Goal: Transaction & Acquisition: Purchase product/service

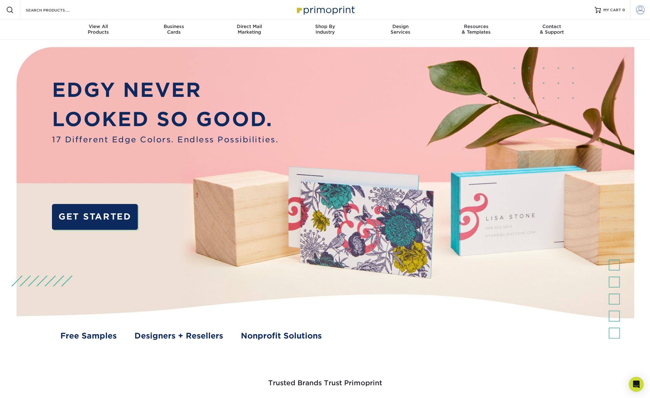
click at [640, 9] on span at bounding box center [640, 10] width 9 height 9
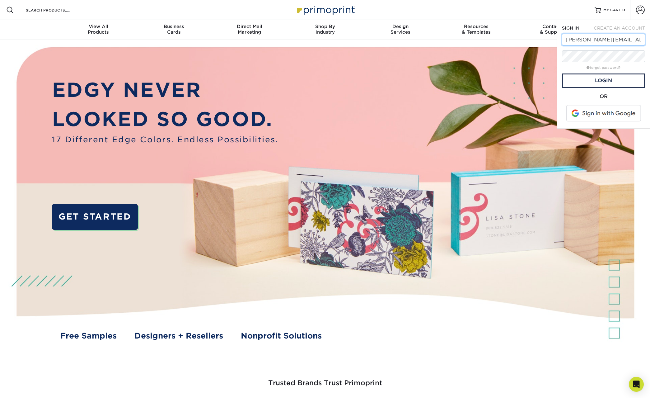
type input "[PERSON_NAME][EMAIL_ADDRESS][DOMAIN_NAME]"
click at [602, 81] on link "Login" at bounding box center [603, 80] width 83 height 14
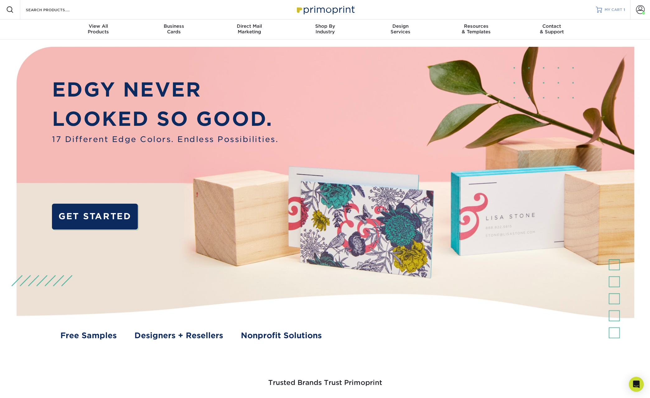
click at [611, 9] on span "MY CART" at bounding box center [614, 9] width 18 height 5
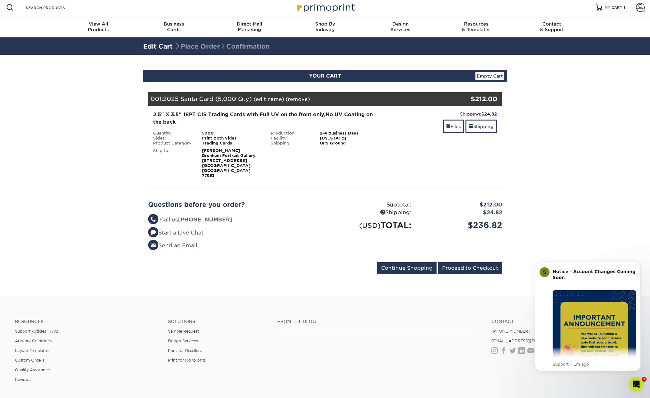
scroll to position [2, 0]
click at [451, 126] on link "Files" at bounding box center [453, 126] width 21 height 13
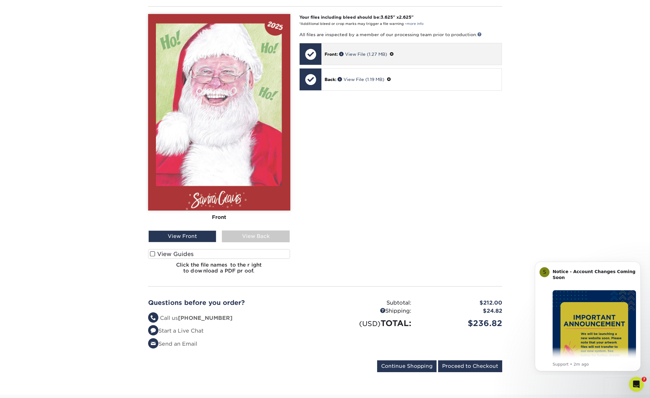
scroll to position [185, 0]
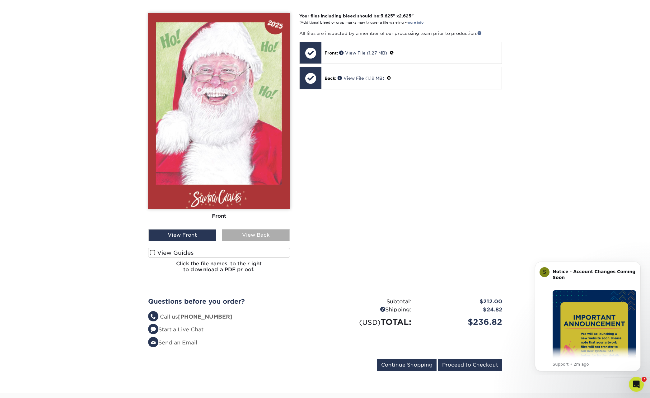
click at [252, 229] on div "View Back" at bounding box center [256, 235] width 68 height 12
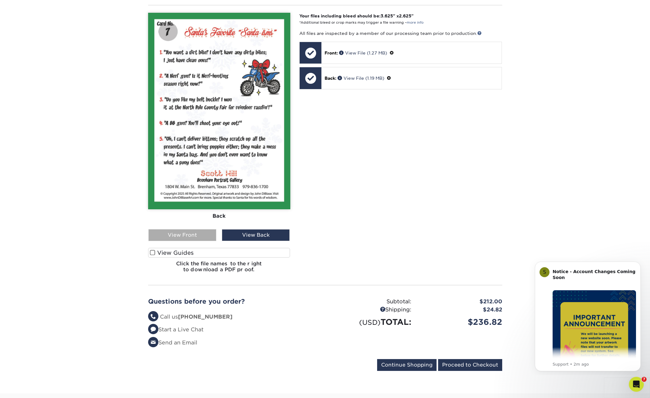
click at [186, 229] on div "View Front" at bounding box center [182, 235] width 68 height 12
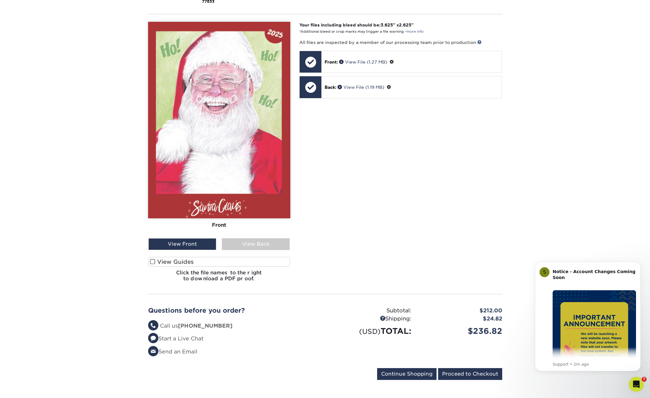
scroll to position [177, 0]
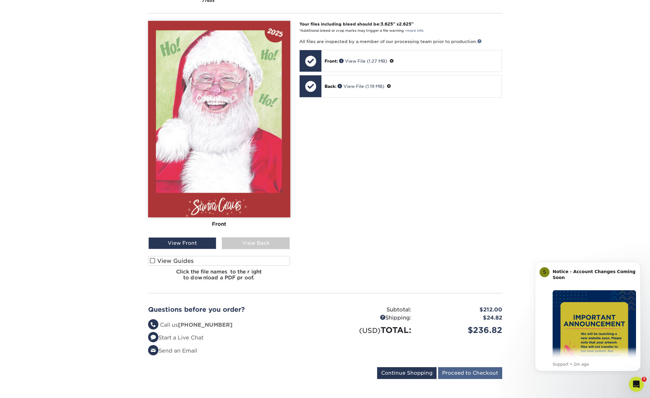
click at [467, 367] on input "Proceed to Checkout" at bounding box center [470, 373] width 64 height 12
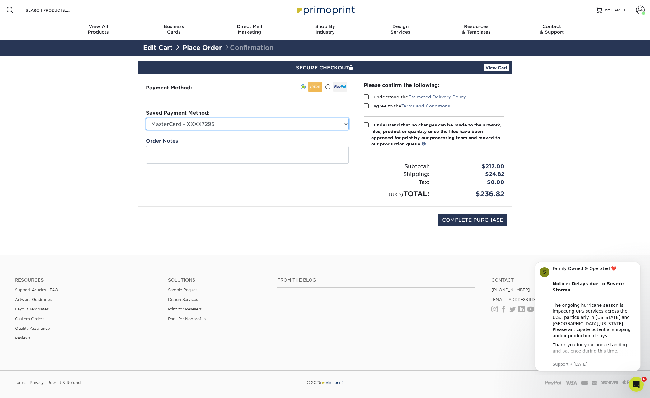
select select "60597"
click at [366, 96] on span at bounding box center [366, 97] width 5 height 6
click at [0, 0] on input "I understand the Estimated Delivery Policy" at bounding box center [0, 0] width 0 height 0
click at [366, 104] on span at bounding box center [366, 106] width 5 height 6
click at [0, 0] on input "I agree to the Terms and Conditions" at bounding box center [0, 0] width 0 height 0
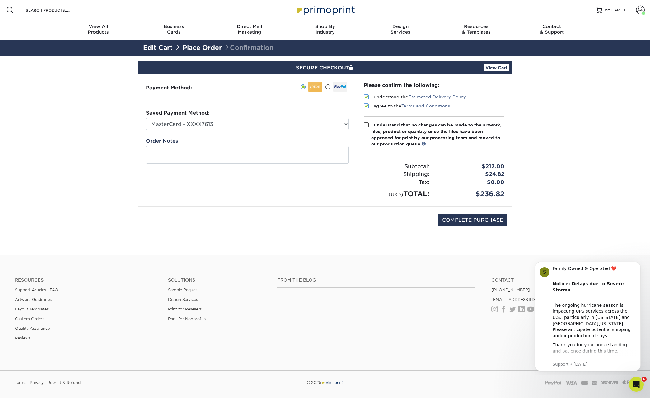
click at [365, 124] on span at bounding box center [366, 125] width 5 height 6
click at [0, 0] on input "I understand that no changes can be made to the artwork, files, product or quan…" at bounding box center [0, 0] width 0 height 0
click at [464, 218] on input "COMPLETE PURCHASE" at bounding box center [472, 220] width 69 height 12
type input "PROCESSING, PLEASE WAIT..."
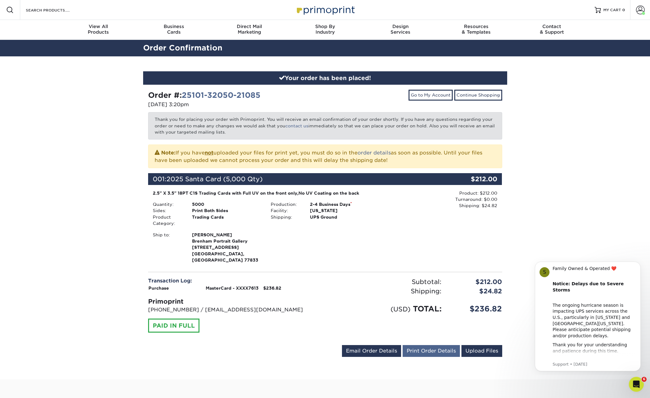
click at [428, 345] on link "Print Order Details" at bounding box center [431, 351] width 57 height 12
click at [640, 11] on span at bounding box center [640, 10] width 9 height 9
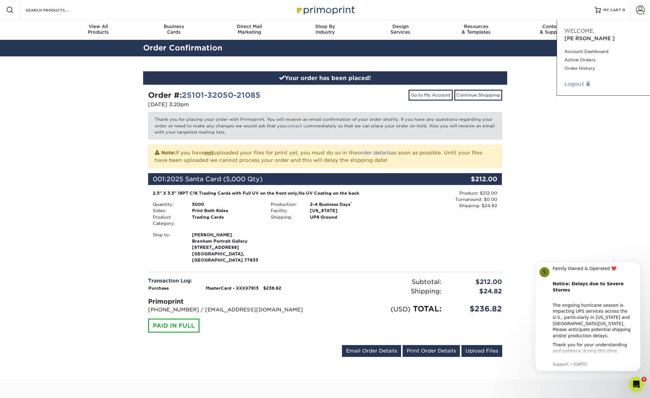
click at [574, 80] on link "Logout" at bounding box center [604, 83] width 78 height 7
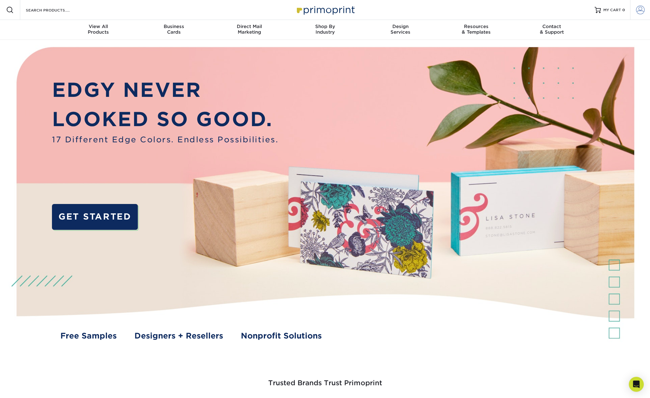
click at [639, 8] on span at bounding box center [640, 10] width 9 height 9
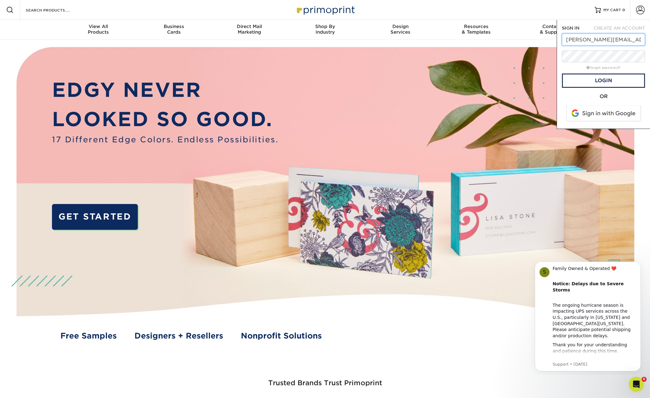
type input "[PERSON_NAME][EMAIL_ADDRESS][DOMAIN_NAME]"
click at [607, 80] on link "Login" at bounding box center [603, 80] width 83 height 14
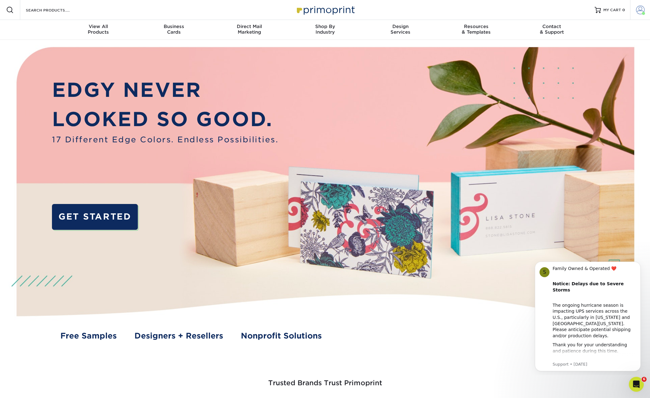
click at [636, 9] on span at bounding box center [640, 10] width 9 height 9
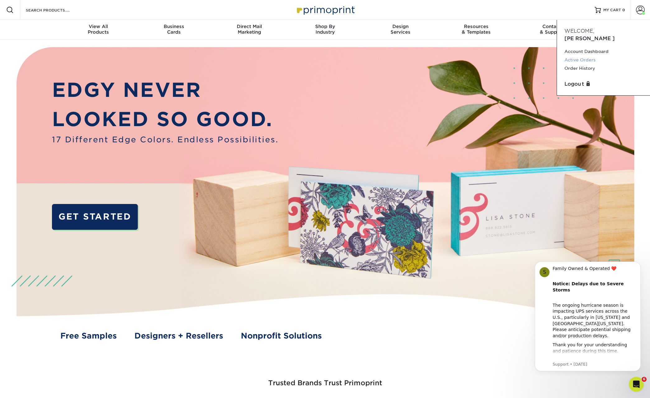
click at [581, 56] on link "Active Orders" at bounding box center [604, 60] width 78 height 8
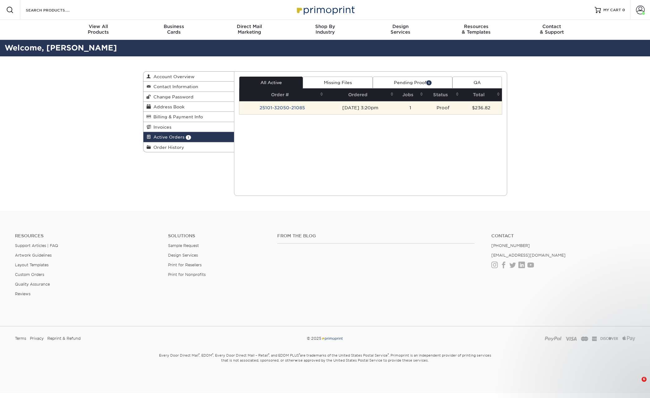
click at [276, 105] on td "25101-32050-21085" at bounding box center [282, 107] width 86 height 13
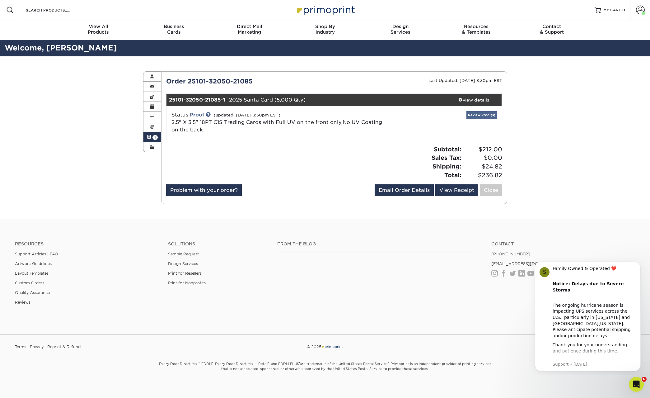
click at [474, 114] on link "Review Proof(s)" at bounding box center [481, 115] width 30 height 8
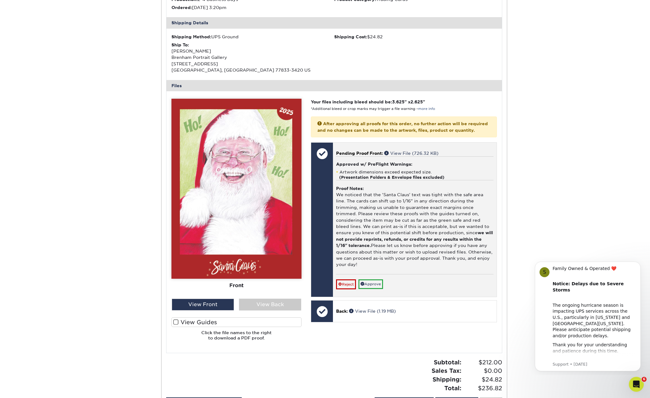
scroll to position [184, 0]
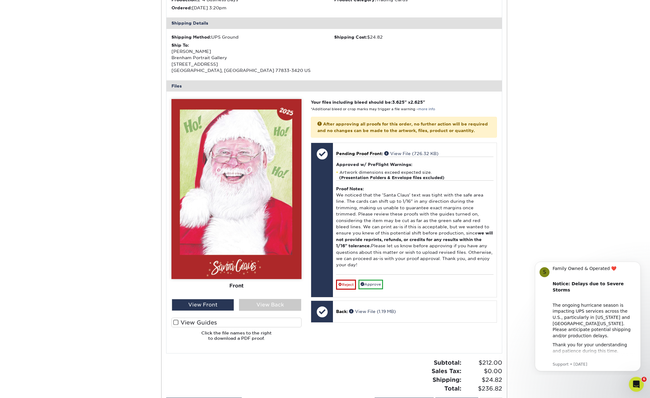
click at [177, 319] on span at bounding box center [175, 322] width 5 height 6
click at [0, 0] on input "View Guides" at bounding box center [0, 0] width 0 height 0
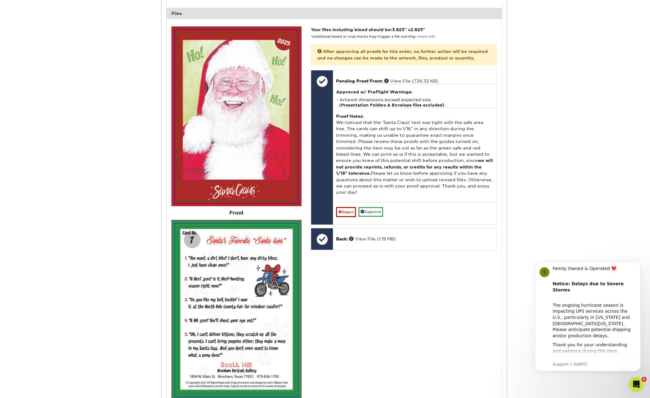
scroll to position [256, 0]
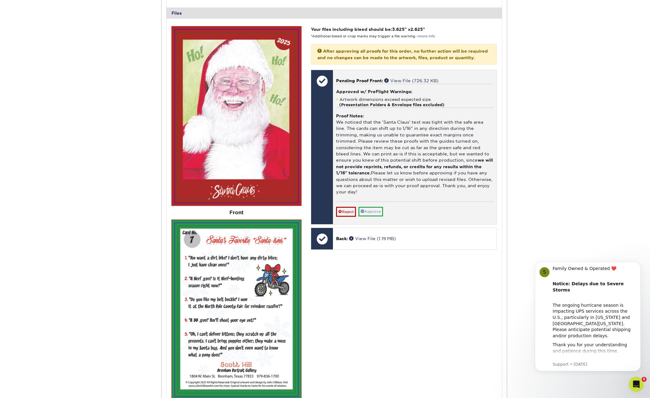
click at [371, 207] on link "Approve" at bounding box center [371, 212] width 25 height 10
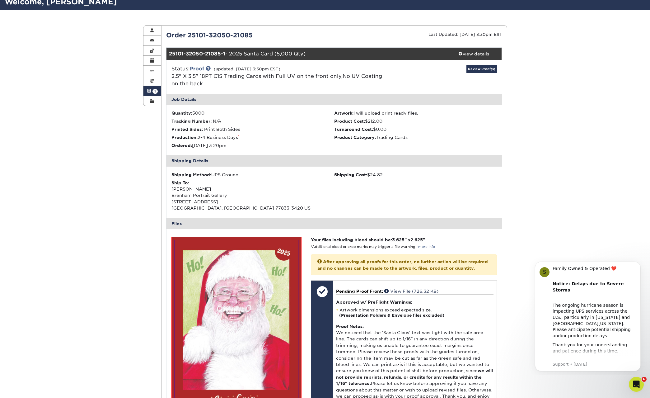
scroll to position [45, 0]
